Goal: Task Accomplishment & Management: Use online tool/utility

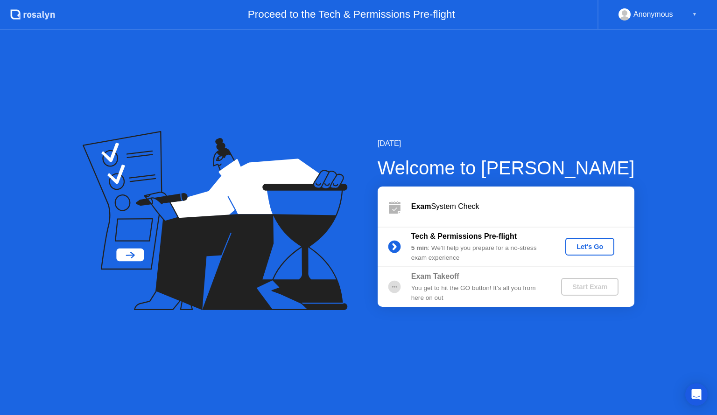
click at [459, 208] on div "Exam System Check" at bounding box center [522, 206] width 223 height 11
click at [596, 243] on div "Let's Go" at bounding box center [590, 246] width 42 height 7
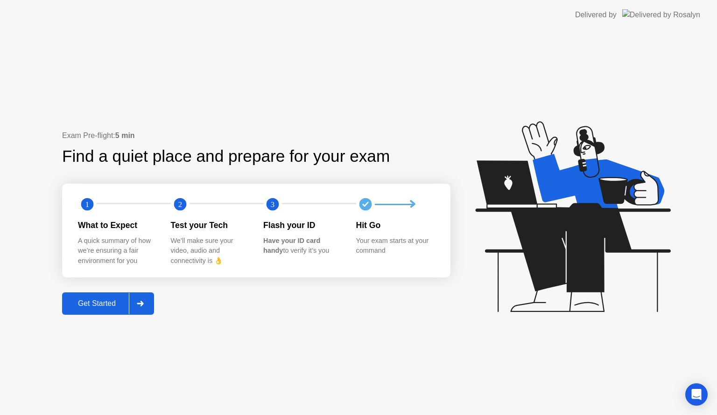
click at [86, 304] on div "Get Started" at bounding box center [97, 304] width 64 height 8
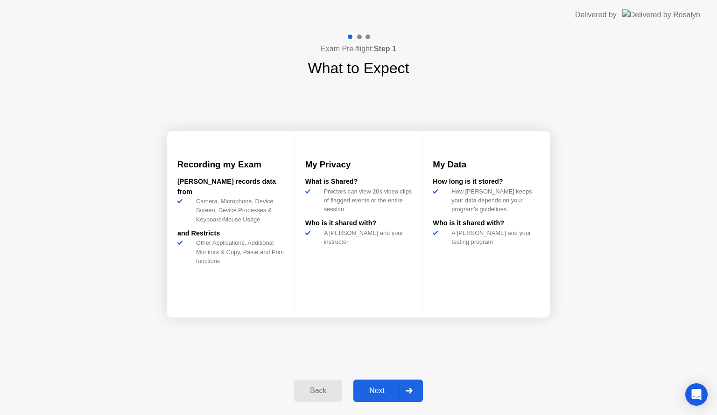
click at [373, 393] on div "Next" at bounding box center [377, 391] width 42 height 8
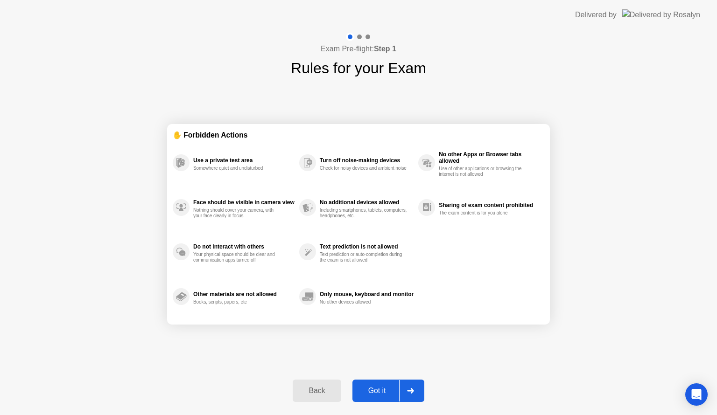
click at [373, 393] on div "Got it" at bounding box center [377, 391] width 44 height 8
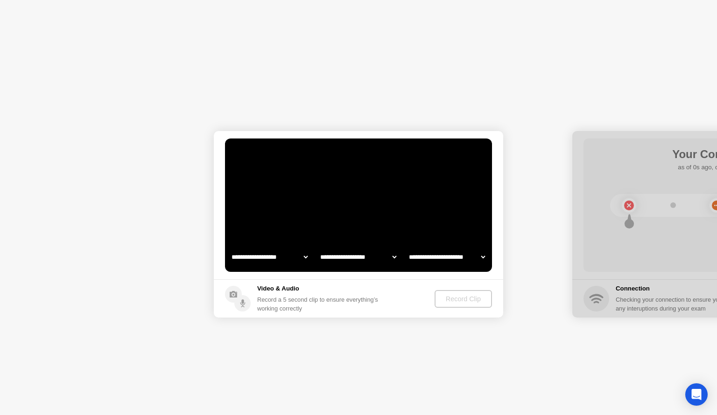
select select "**********"
select select "*******"
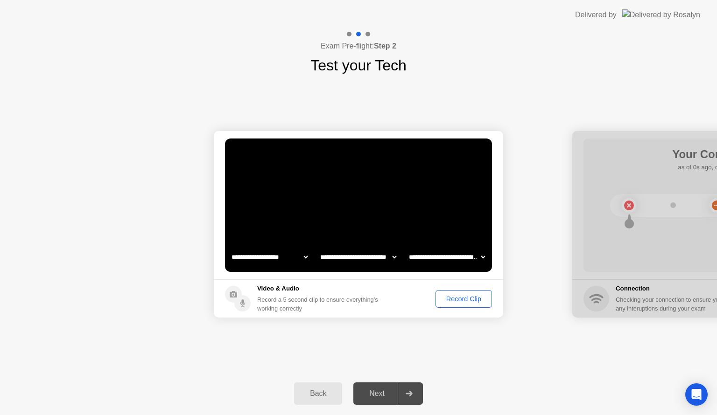
click at [467, 302] on div "Record Clip" at bounding box center [464, 298] width 50 height 7
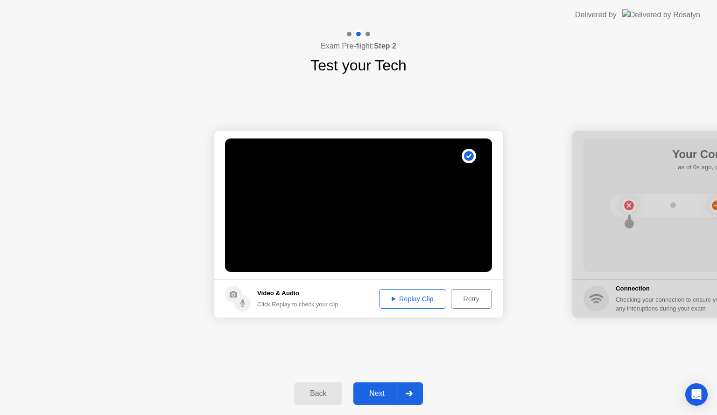
click at [382, 393] on div "Next" at bounding box center [377, 394] width 42 height 8
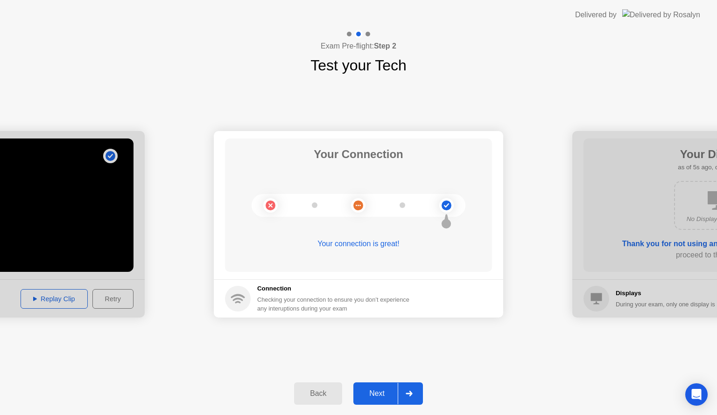
click at [383, 398] on div "Next" at bounding box center [377, 394] width 42 height 8
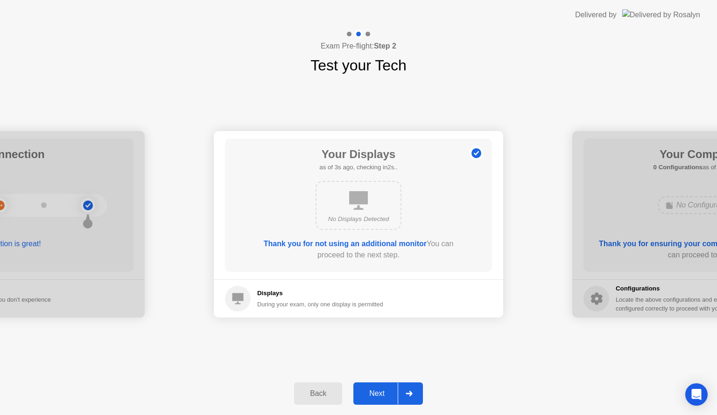
click at [386, 393] on div "Next" at bounding box center [377, 394] width 42 height 8
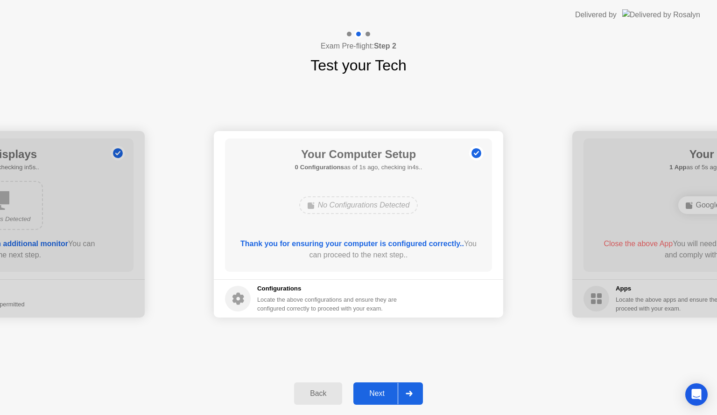
click at [384, 397] on div "Next" at bounding box center [377, 394] width 42 height 8
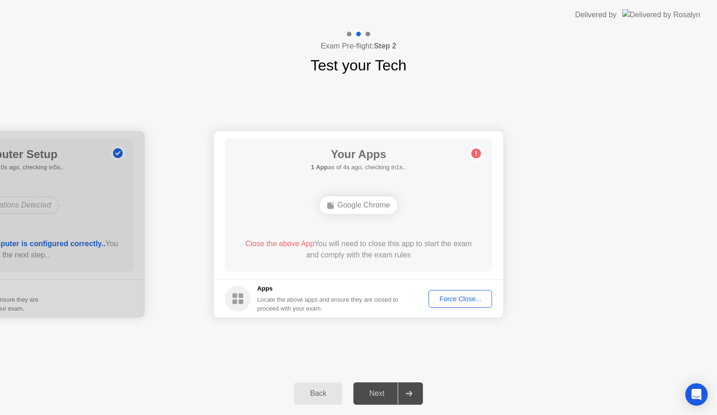
drag, startPoint x: 310, startPoint y: 246, endPoint x: 391, endPoint y: 243, distance: 81.3
click at [391, 243] on div "Close the above App You will need to close this app to start the exam and compl…" at bounding box center [359, 250] width 240 height 22
click at [390, 392] on div "Next" at bounding box center [377, 394] width 42 height 8
click at [409, 392] on icon at bounding box center [409, 394] width 7 height 6
click at [477, 303] on div "Force Close..." at bounding box center [460, 298] width 57 height 7
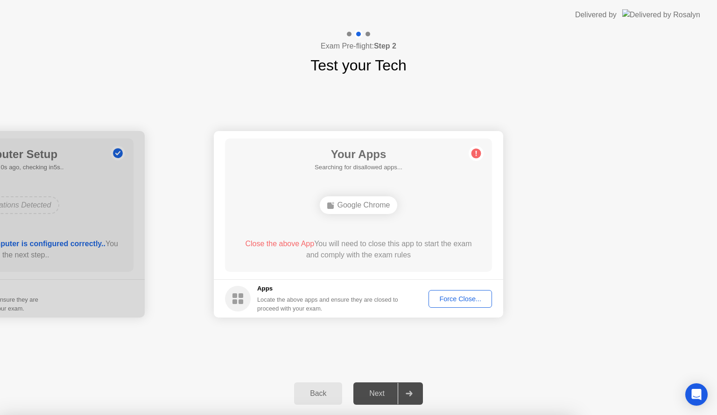
click at [332, 254] on div "Close the above App You will need to close this app to start the exam and compl…" at bounding box center [359, 250] width 240 height 22
click at [383, 393] on div "Next" at bounding box center [377, 394] width 42 height 8
click at [409, 391] on icon at bounding box center [409, 394] width 7 height 6
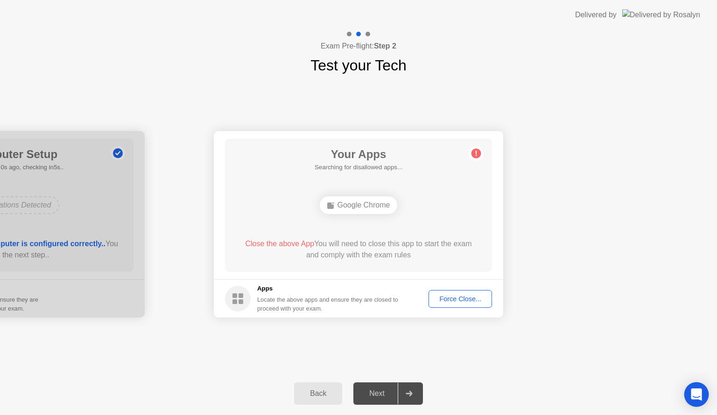
click at [695, 394] on icon "Open Intercom Messenger" at bounding box center [696, 395] width 11 height 12
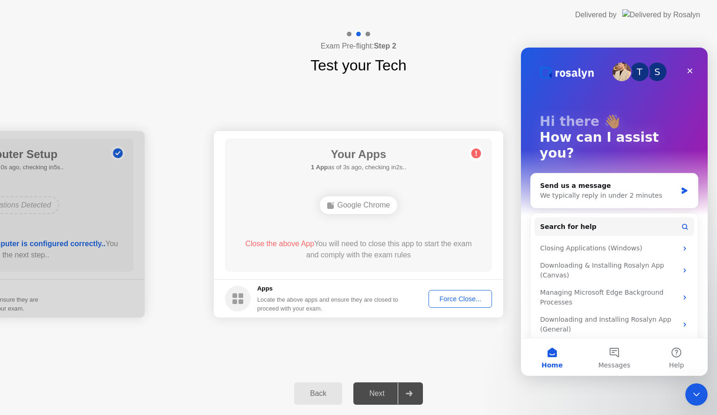
click at [694, 395] on icon "Close Intercom Messenger" at bounding box center [696, 394] width 11 height 11
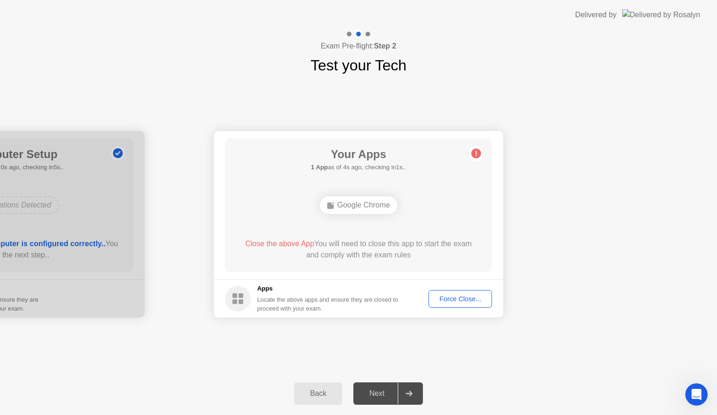
click at [568, 366] on div "**********" at bounding box center [358, 225] width 717 height 296
click at [365, 32] on div at bounding box center [358, 34] width 27 height 8
click at [410, 397] on div at bounding box center [409, 393] width 22 height 21
drag, startPoint x: 323, startPoint y: 245, endPoint x: 414, endPoint y: 248, distance: 90.6
click at [421, 239] on div "Close the above App You will need to close this app to start the exam and compl…" at bounding box center [359, 250] width 240 height 22
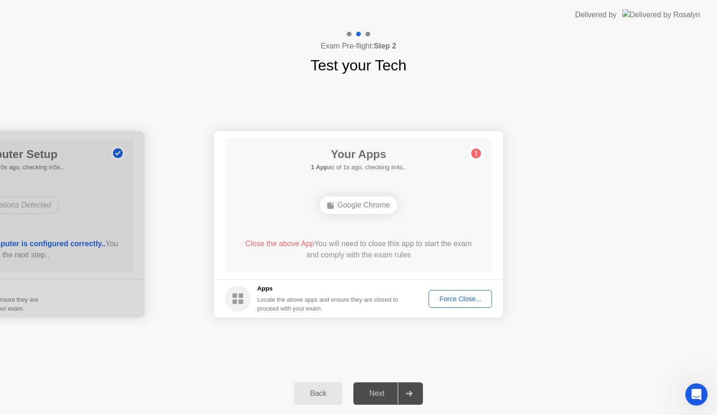
click at [379, 397] on div "Next" at bounding box center [377, 394] width 42 height 8
click at [693, 404] on div "Open Intercom Messenger" at bounding box center [695, 393] width 31 height 31
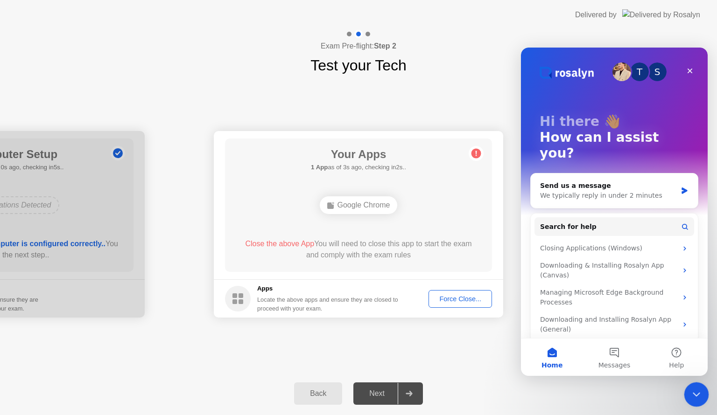
click at [693, 403] on div "Close Intercom Messenger" at bounding box center [695, 393] width 22 height 22
